Goal: Information Seeking & Learning: Understand process/instructions

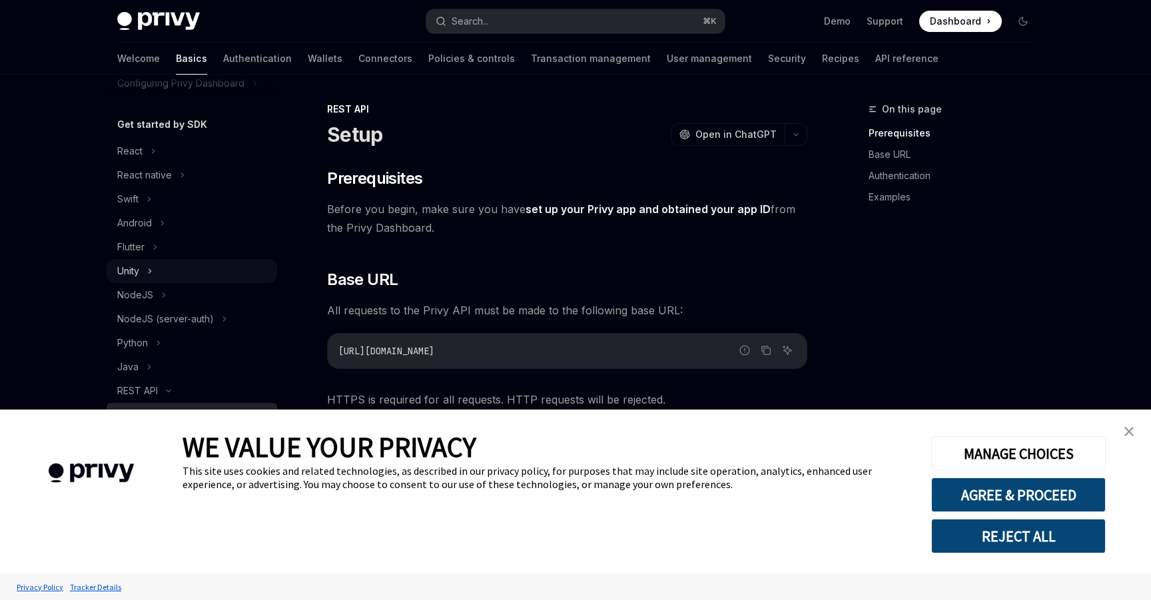
scroll to position [180, 0]
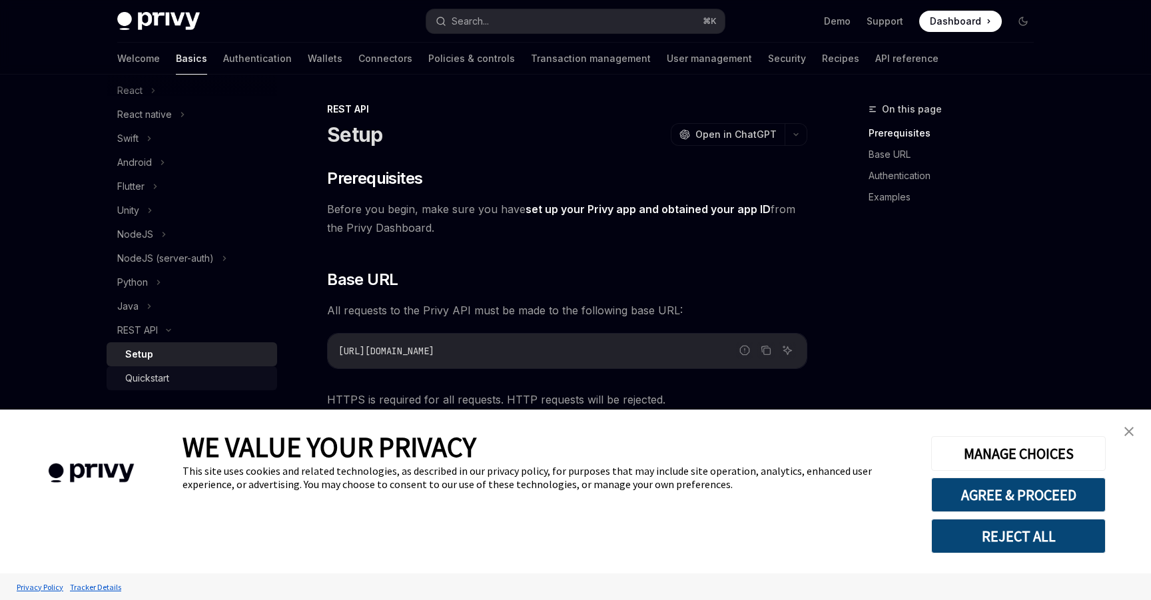
click at [205, 376] on div "Quickstart" at bounding box center [197, 378] width 144 height 16
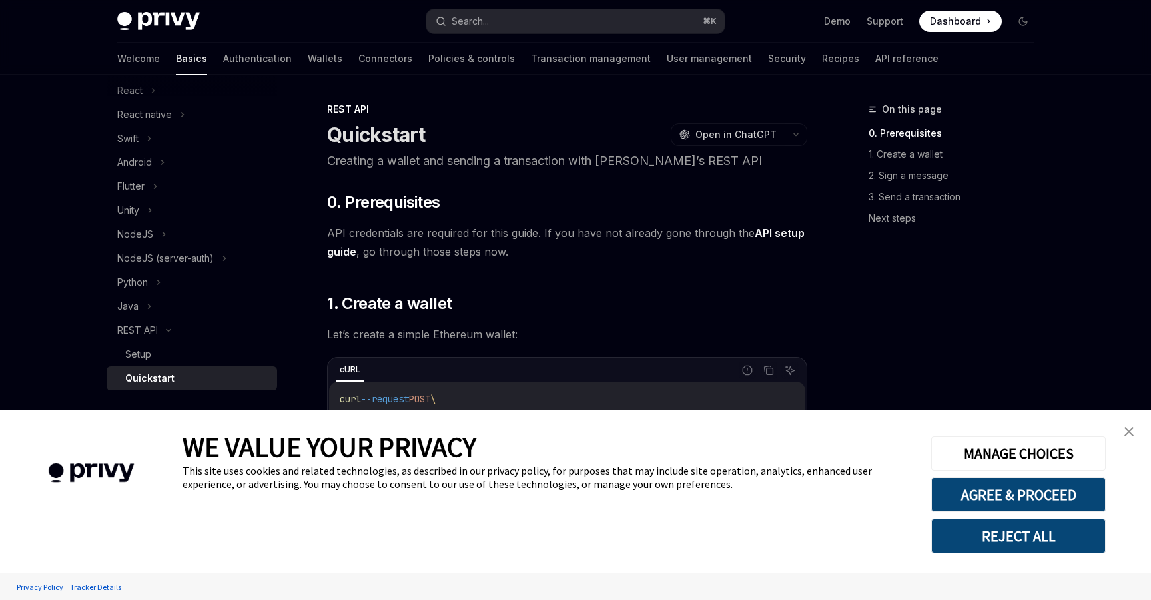
click at [1128, 428] on img "close banner" at bounding box center [1128, 431] width 9 height 9
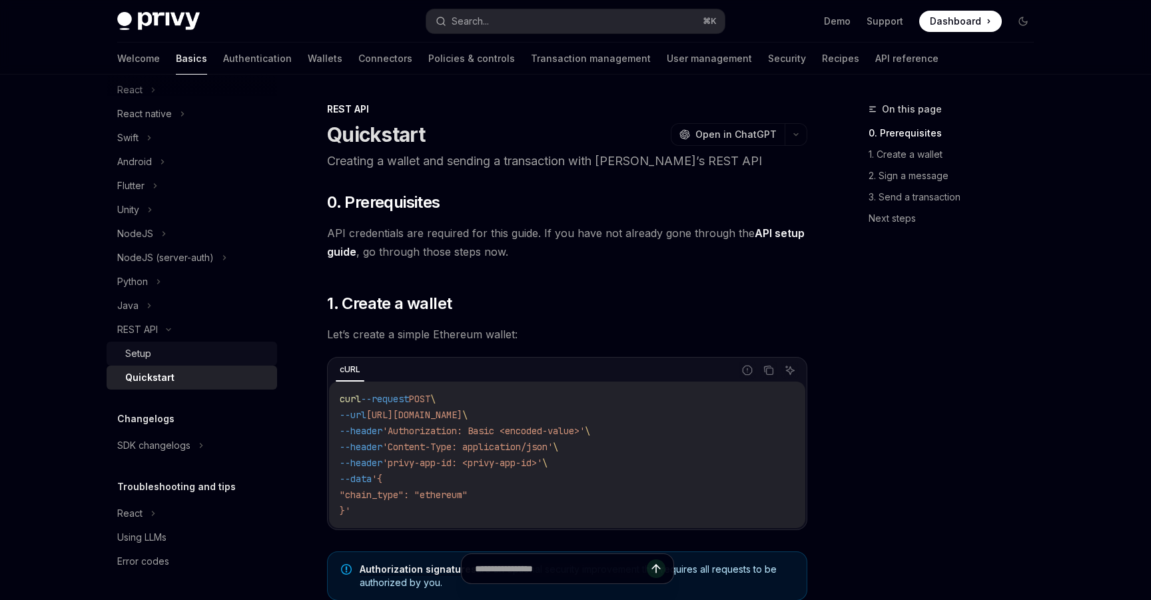
click at [197, 354] on div "Setup" at bounding box center [197, 354] width 144 height 16
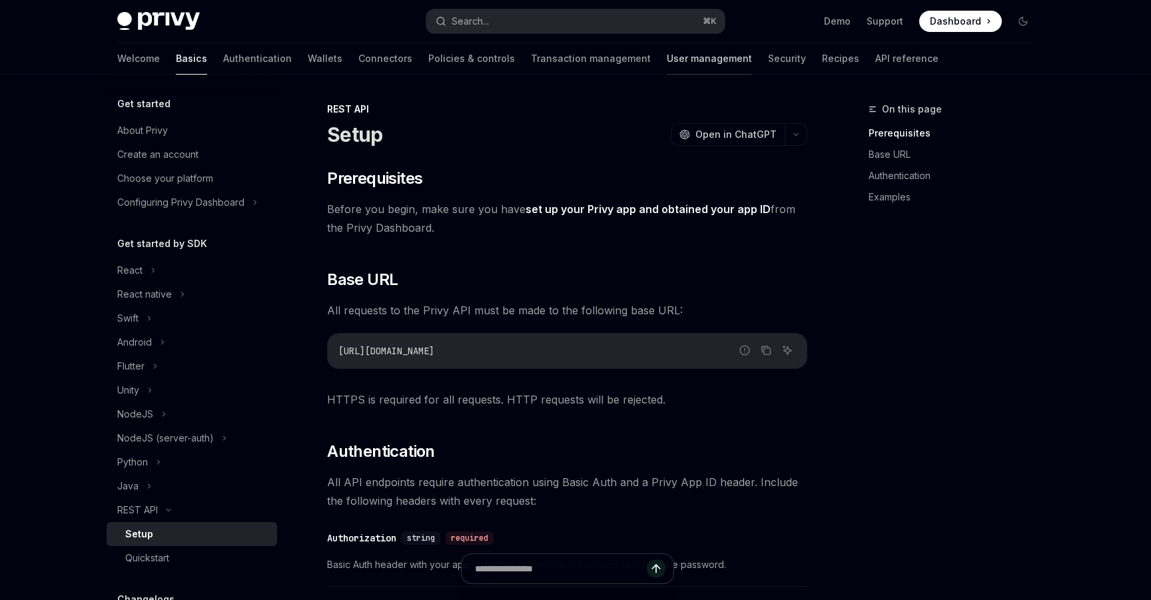
click at [667, 63] on link "User management" at bounding box center [709, 59] width 85 height 32
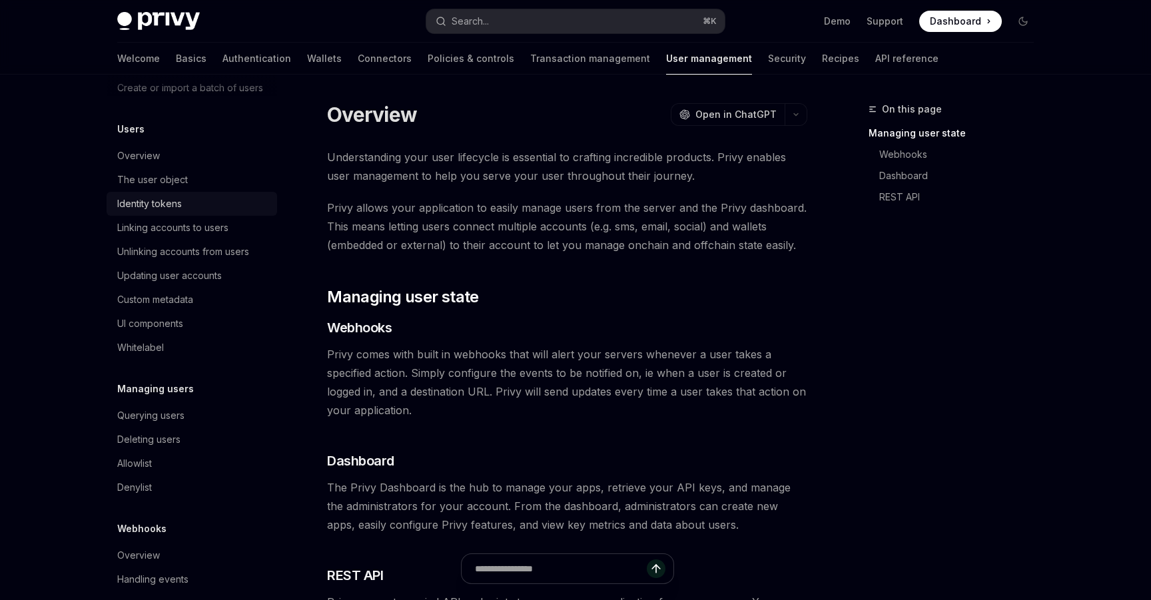
scroll to position [142, 0]
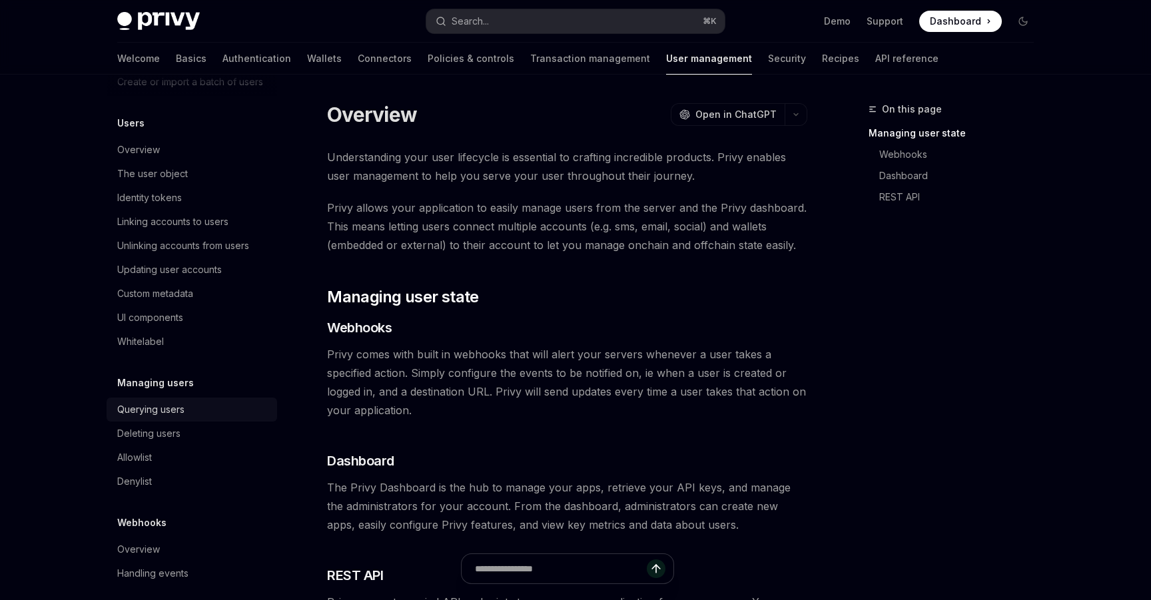
click at [183, 415] on div "Querying users" at bounding box center [150, 410] width 67 height 16
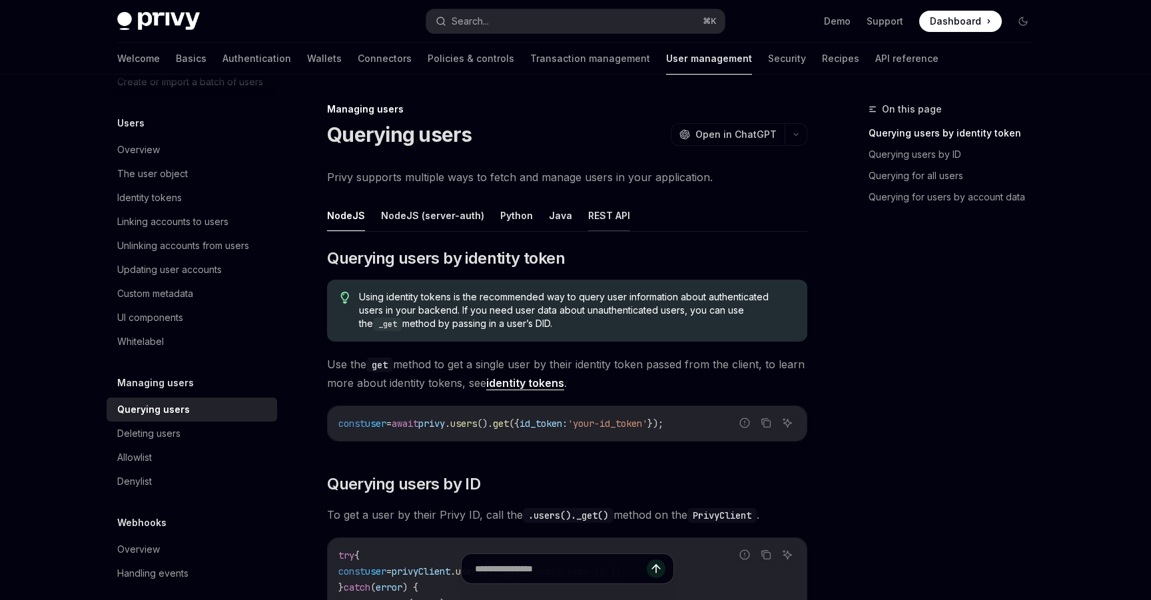
click at [594, 220] on button "REST API" at bounding box center [609, 215] width 42 height 31
type textarea "*"
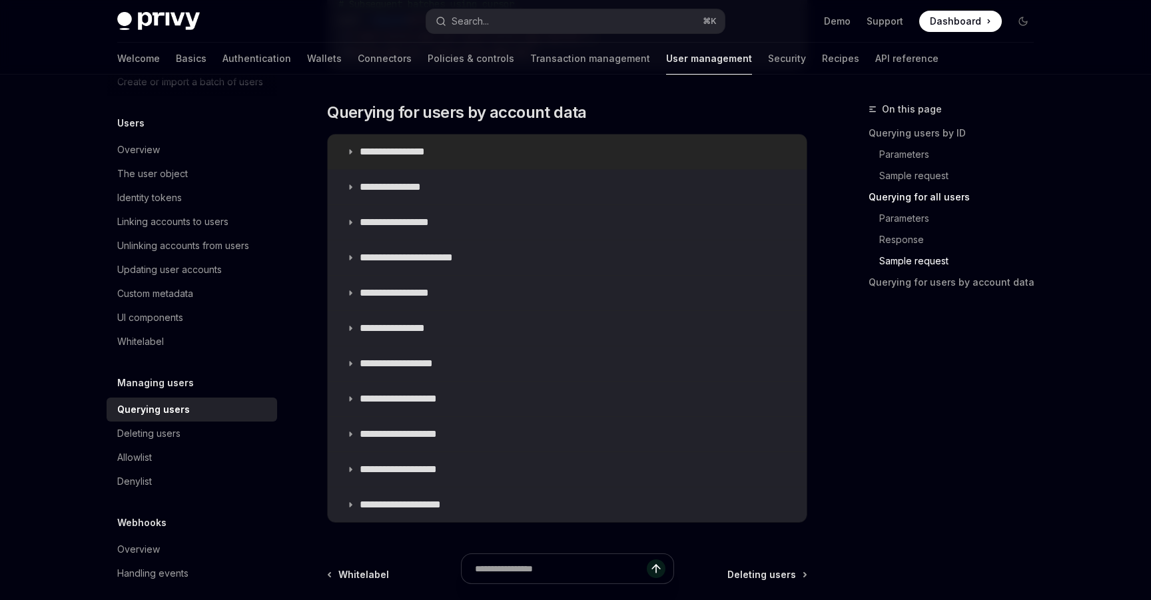
scroll to position [1221, 0]
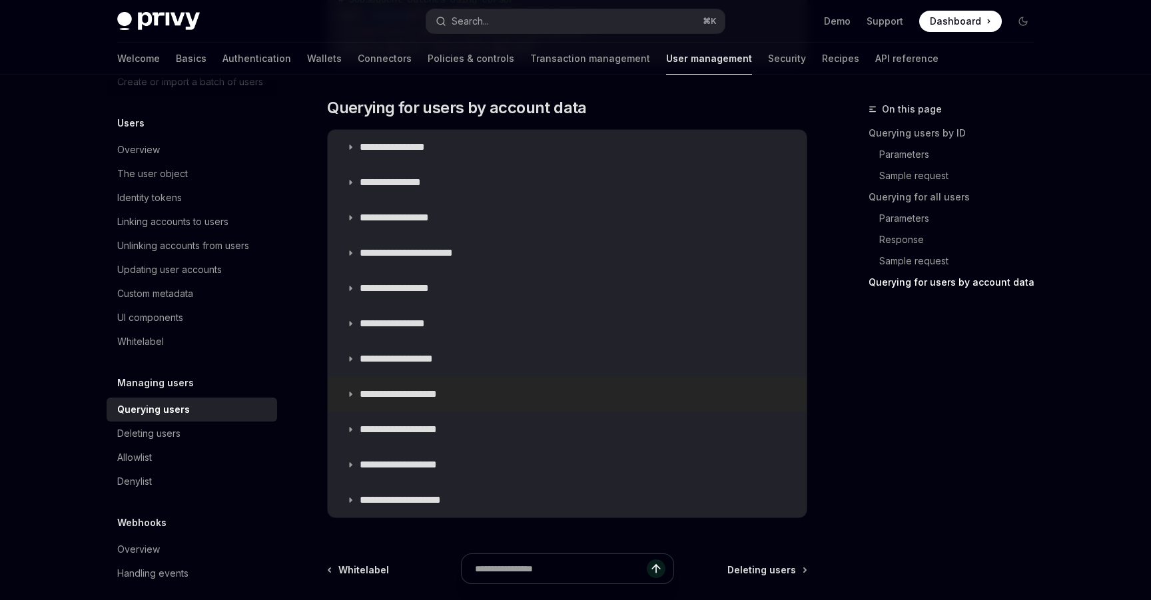
click at [440, 394] on p "**********" at bounding box center [412, 394] width 105 height 13
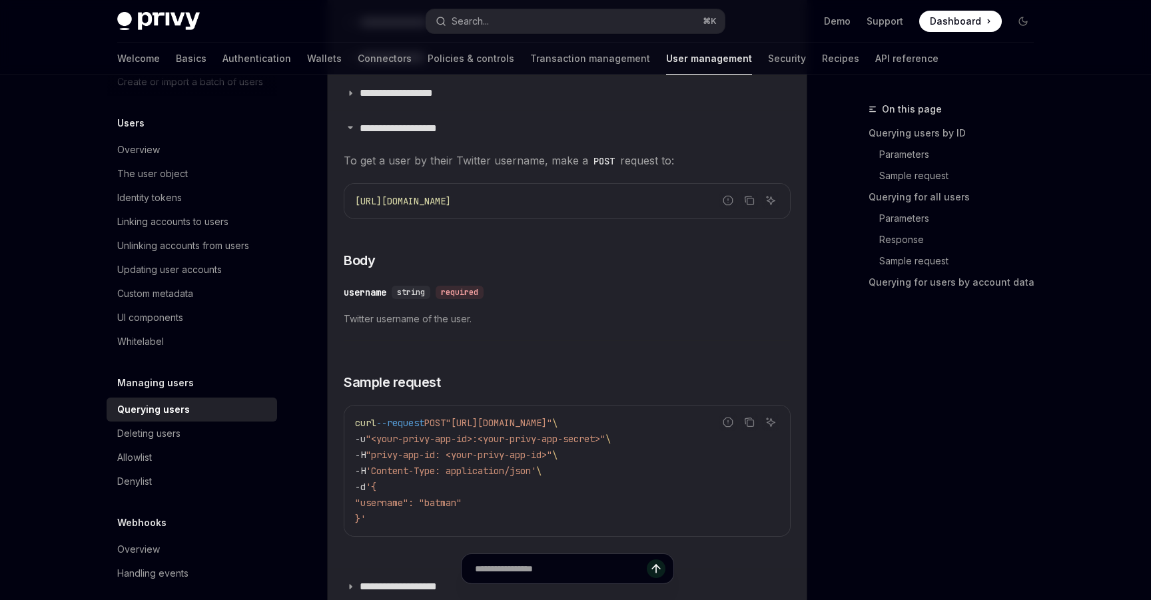
scroll to position [1484, 0]
click at [747, 428] on icon "Copy the contents from the code block" at bounding box center [750, 426] width 7 height 7
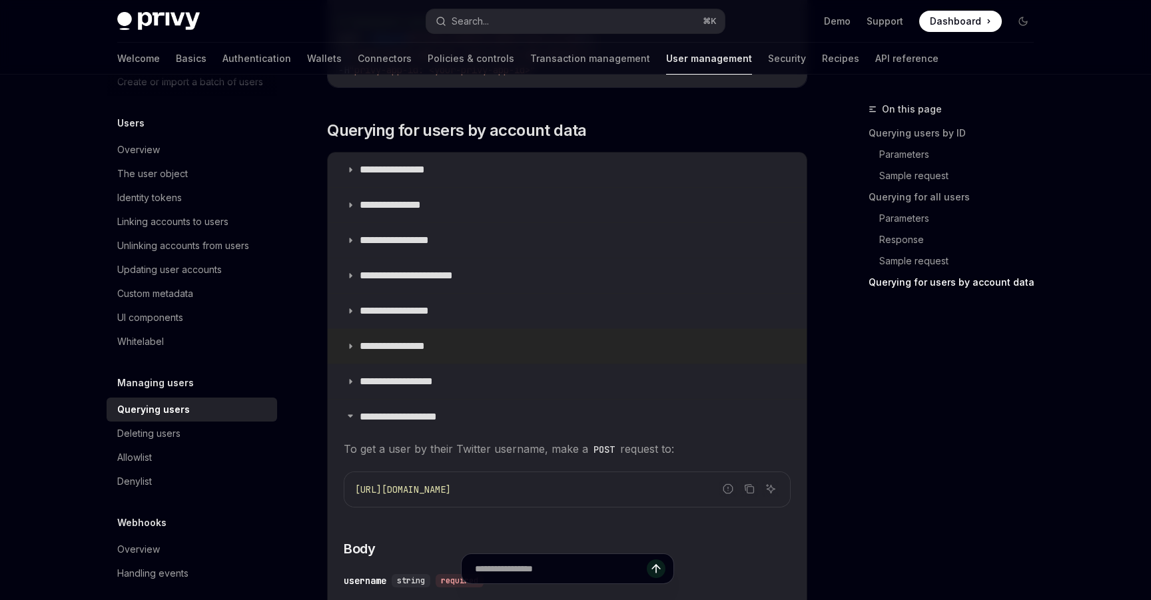
scroll to position [1113, 0]
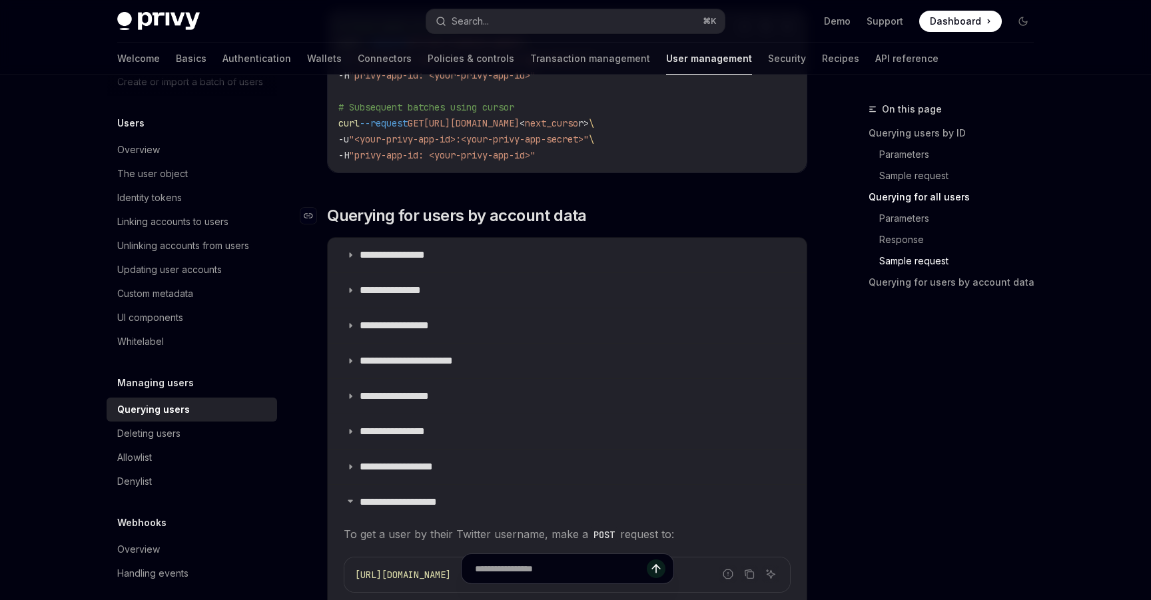
click at [347, 211] on span "Querying for users by account data" at bounding box center [457, 215] width 260 height 21
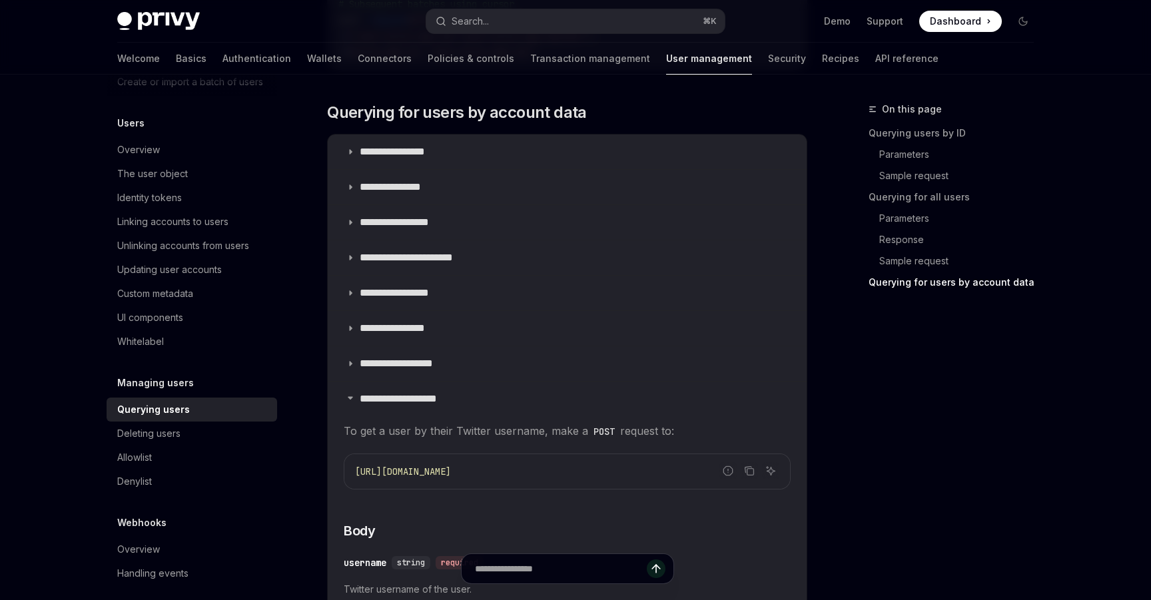
scroll to position [1217, 0]
